Goal: Task Accomplishment & Management: Manage account settings

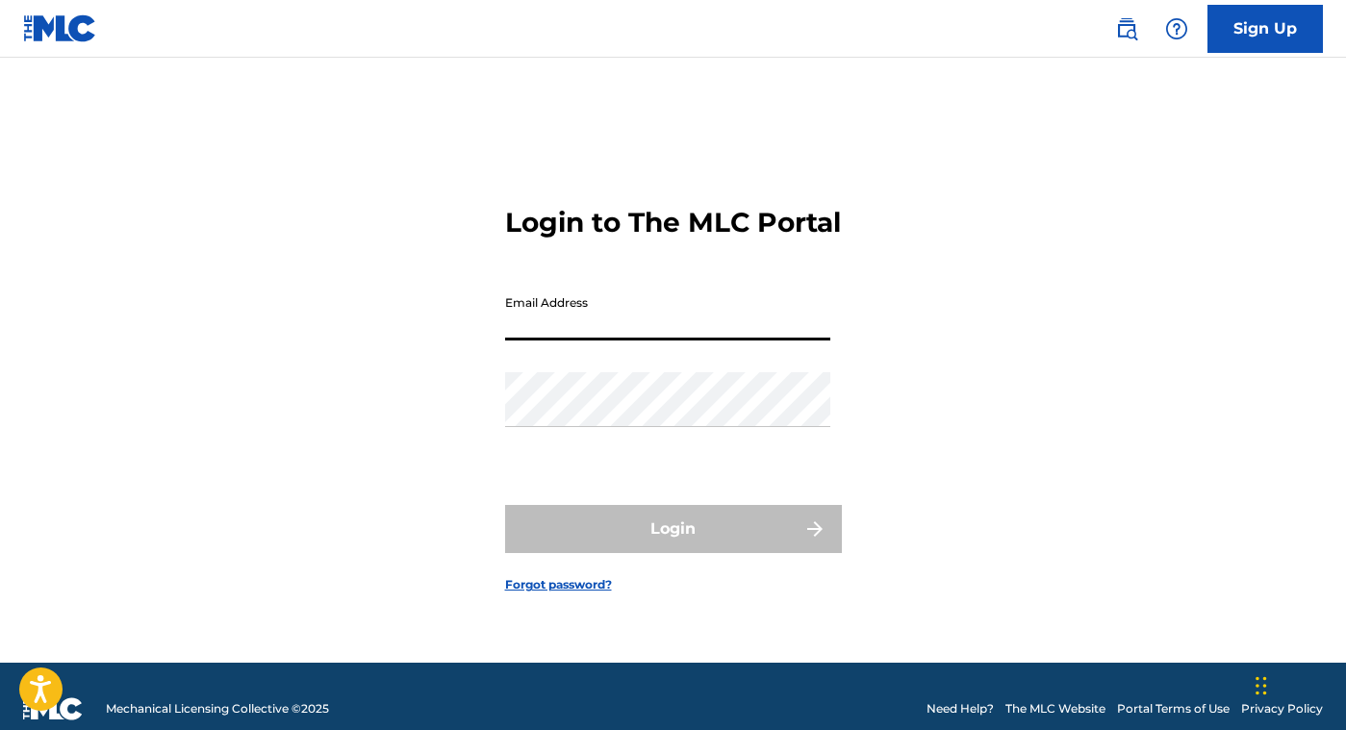
click at [583, 327] on input "Email Address" at bounding box center [667, 313] width 325 height 55
type input "[EMAIL_ADDRESS][DOMAIN_NAME]"
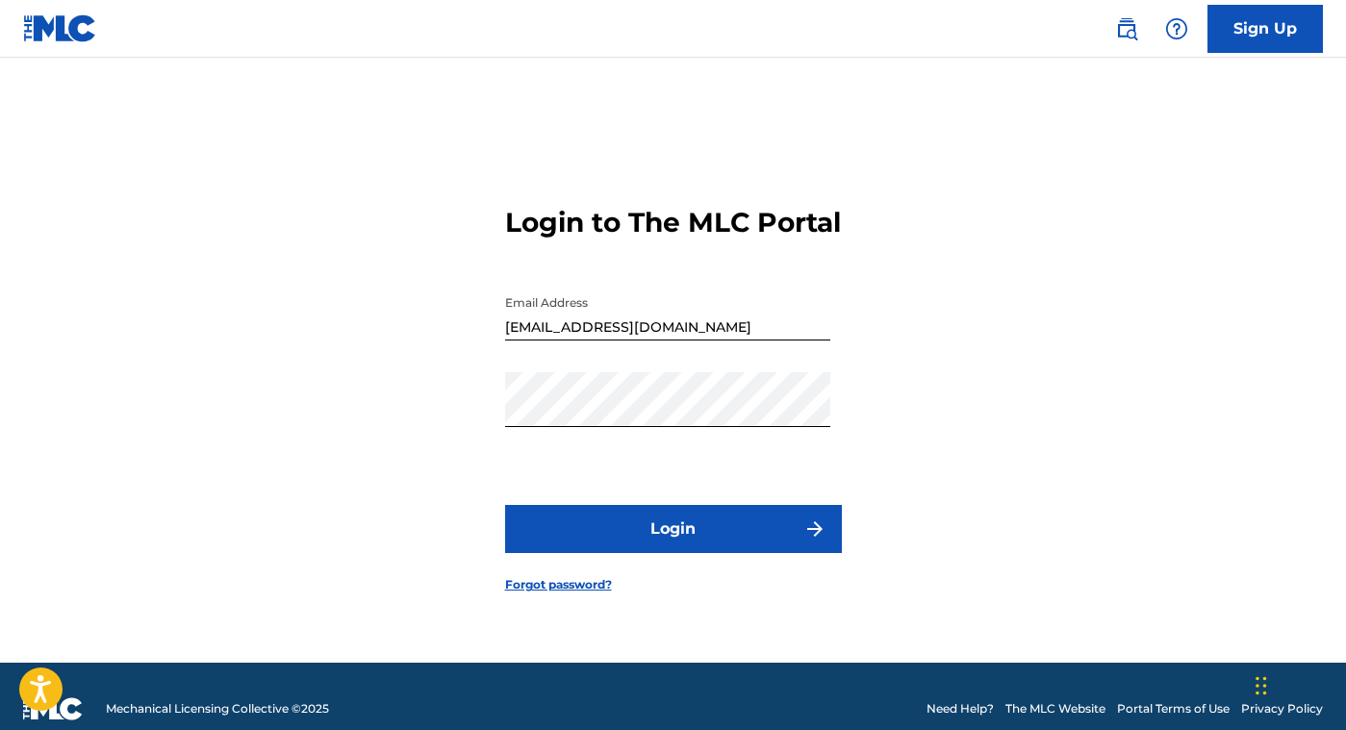
click at [632, 543] on button "Login" at bounding box center [673, 529] width 337 height 48
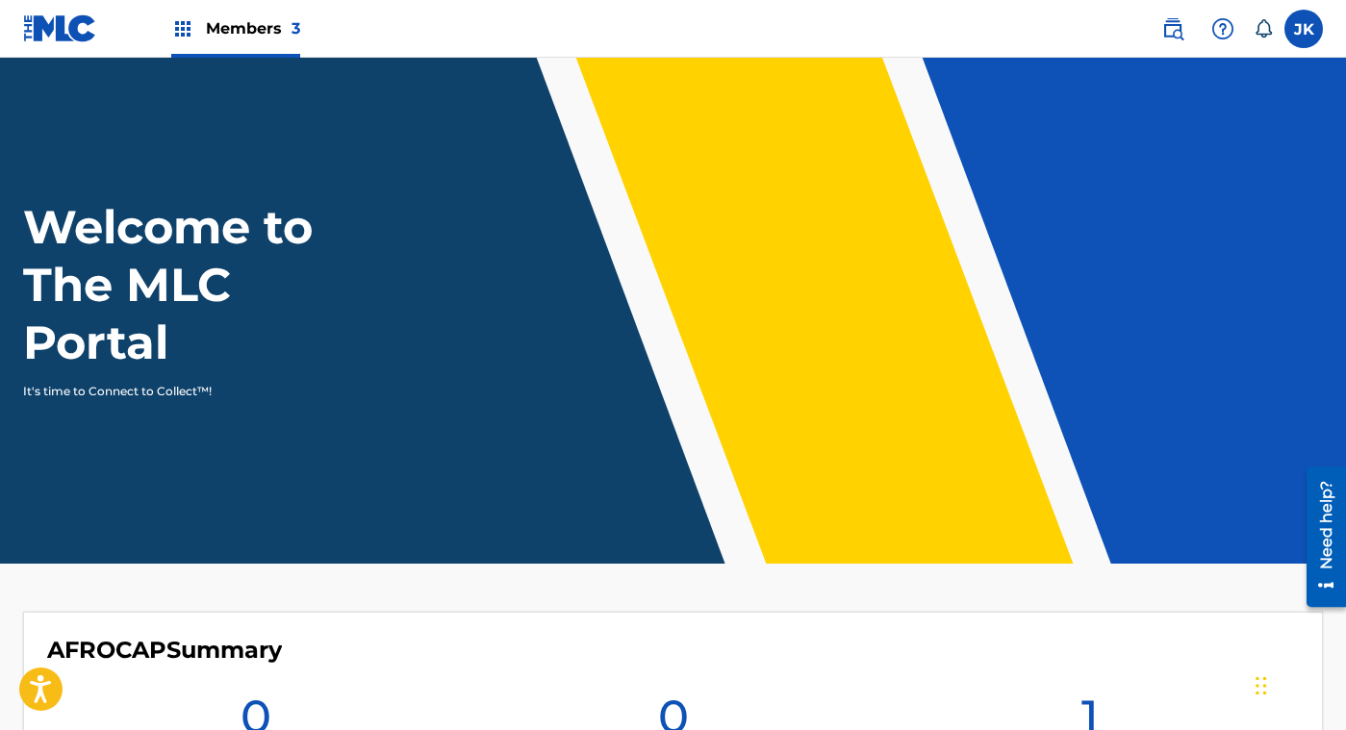
click at [1311, 40] on label at bounding box center [1304, 29] width 38 height 38
click at [1304, 29] on input "[PERSON_NAME] [PERSON_NAME] [EMAIL_ADDRESS][DOMAIN_NAME] Notification Preferenc…" at bounding box center [1304, 29] width 0 height 0
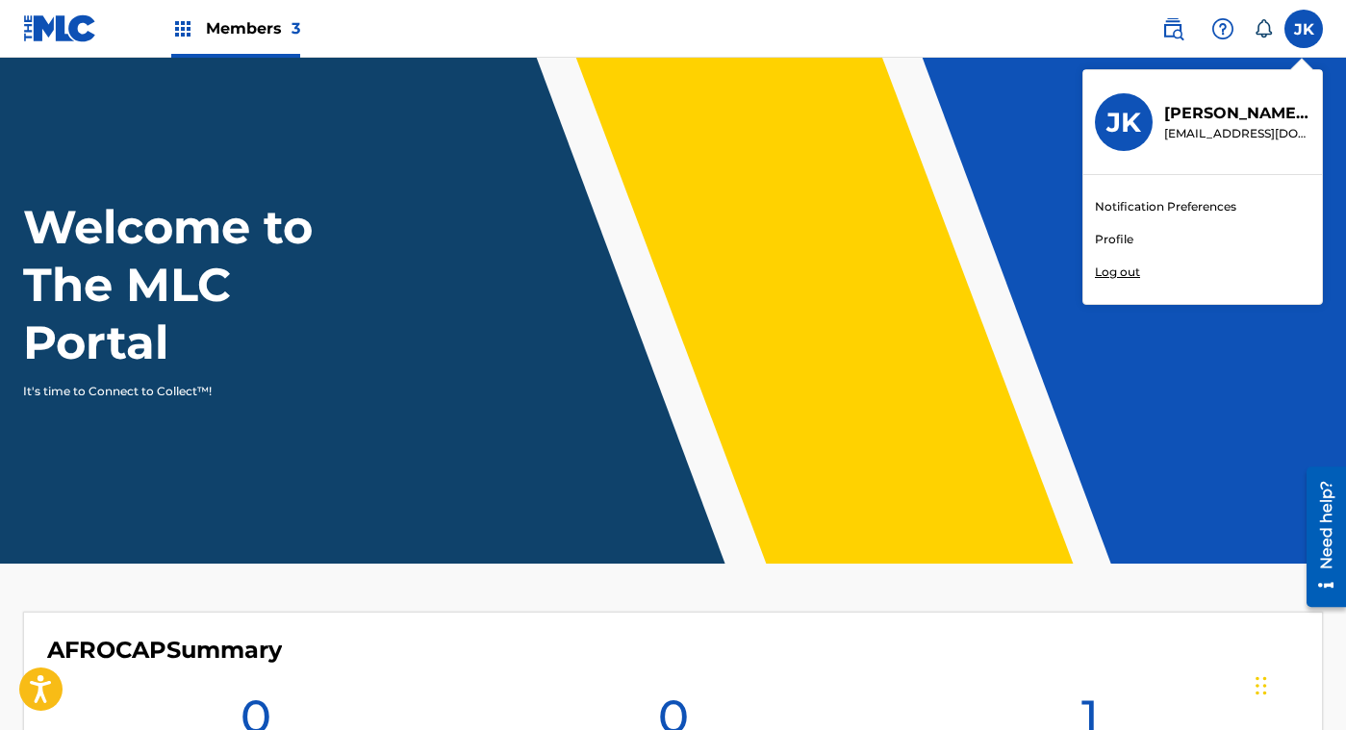
click at [1125, 268] on p "Log out" at bounding box center [1117, 272] width 45 height 17
click at [1304, 29] on input "[PERSON_NAME] [PERSON_NAME] [EMAIL_ADDRESS][DOMAIN_NAME] Notification Preferenc…" at bounding box center [1304, 29] width 0 height 0
